Goal: Obtain resource: Obtain resource

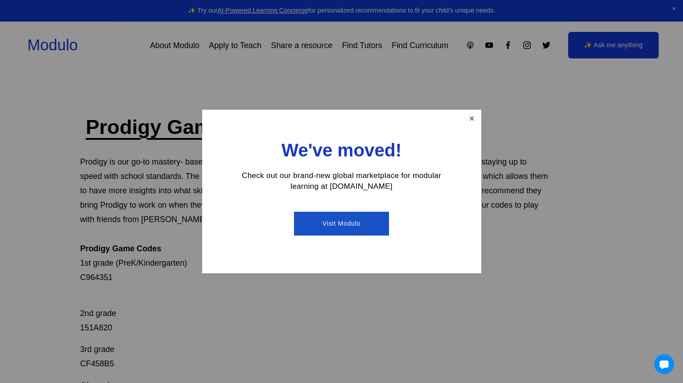
click at [463, 118] on link "Close" at bounding box center [471, 119] width 16 height 16
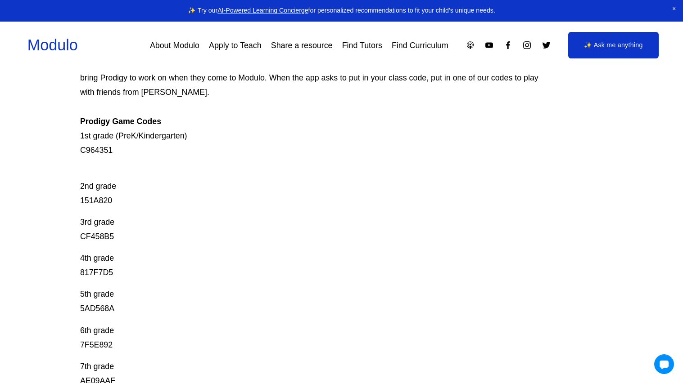
scroll to position [132, 0]
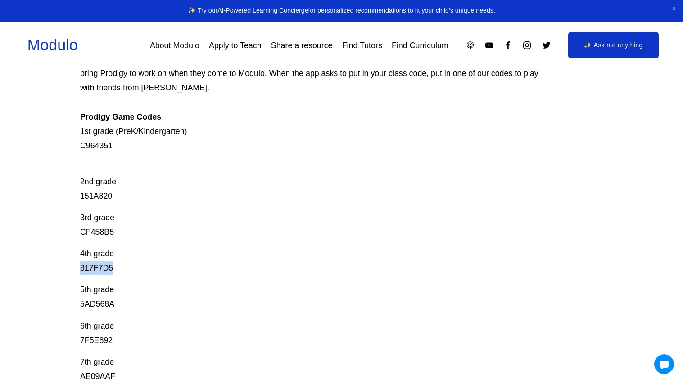
drag, startPoint x: 118, startPoint y: 270, endPoint x: 77, endPoint y: 270, distance: 41.4
click at [77, 270] on div "Prodigy Game Codes Prodigy is our go-to mastery- based tool to give kids lots o…" at bounding box center [341, 274] width 683 height 585
copy p "817F7D5"
click at [115, 218] on p "3rd grade CF458B5" at bounding box center [315, 225] width 470 height 29
drag, startPoint x: 128, startPoint y: 150, endPoint x: 50, endPoint y: 159, distance: 78.4
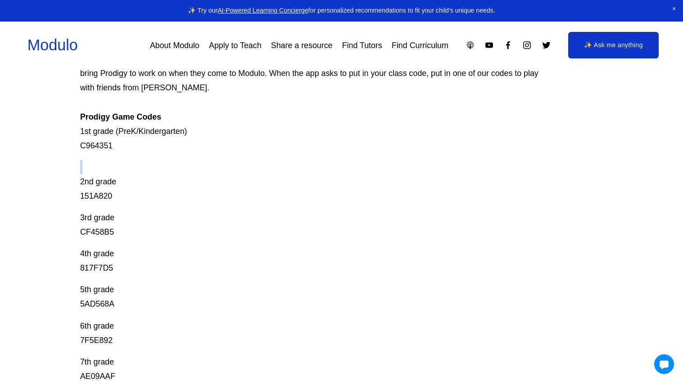
click at [50, 159] on div "Prodigy Game Codes Prodigy is our go-to mastery- based tool to give kids lots o…" at bounding box center [341, 274] width 683 height 585
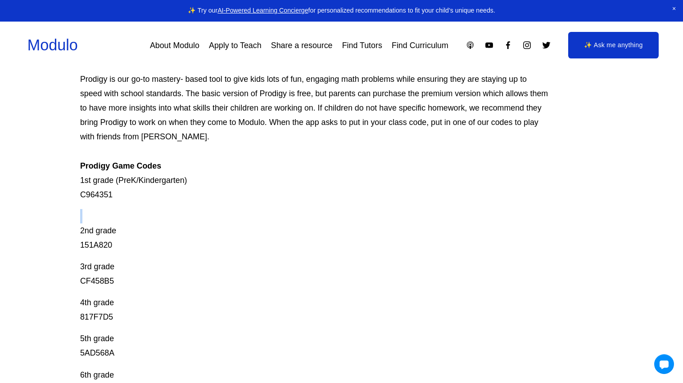
scroll to position [82, 0]
drag, startPoint x: 70, startPoint y: 195, endPoint x: 121, endPoint y: 203, distance: 51.6
click at [121, 203] on div "Prodigy Game Codes Prodigy is our go-to mastery- based tool to give kids lots o…" at bounding box center [341, 324] width 683 height 585
copy p "C964351"
